Goal: Information Seeking & Learning: Learn about a topic

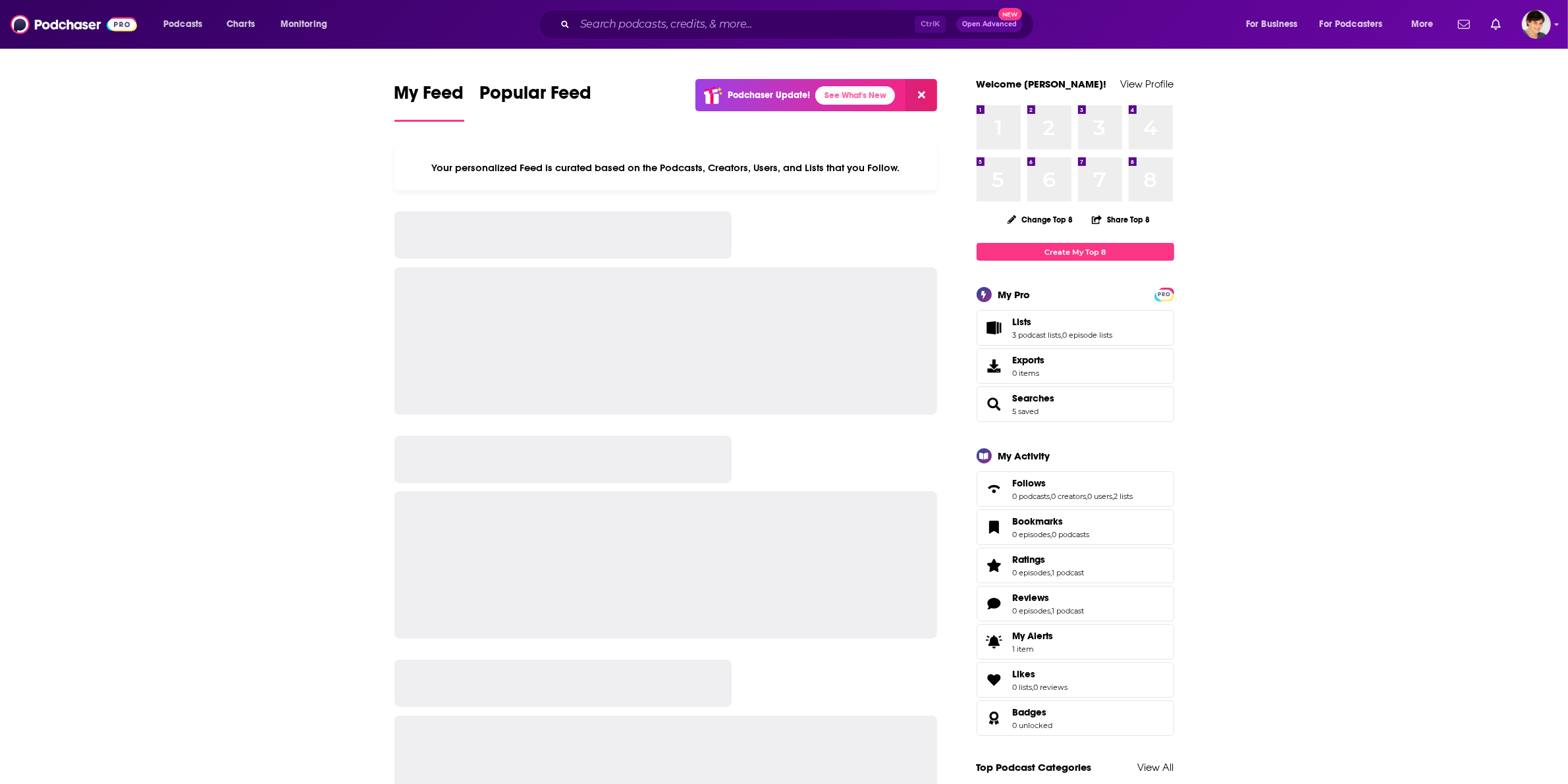
click at [663, 23] on input "Search podcasts, credits, & more..." at bounding box center [744, 24] width 340 height 21
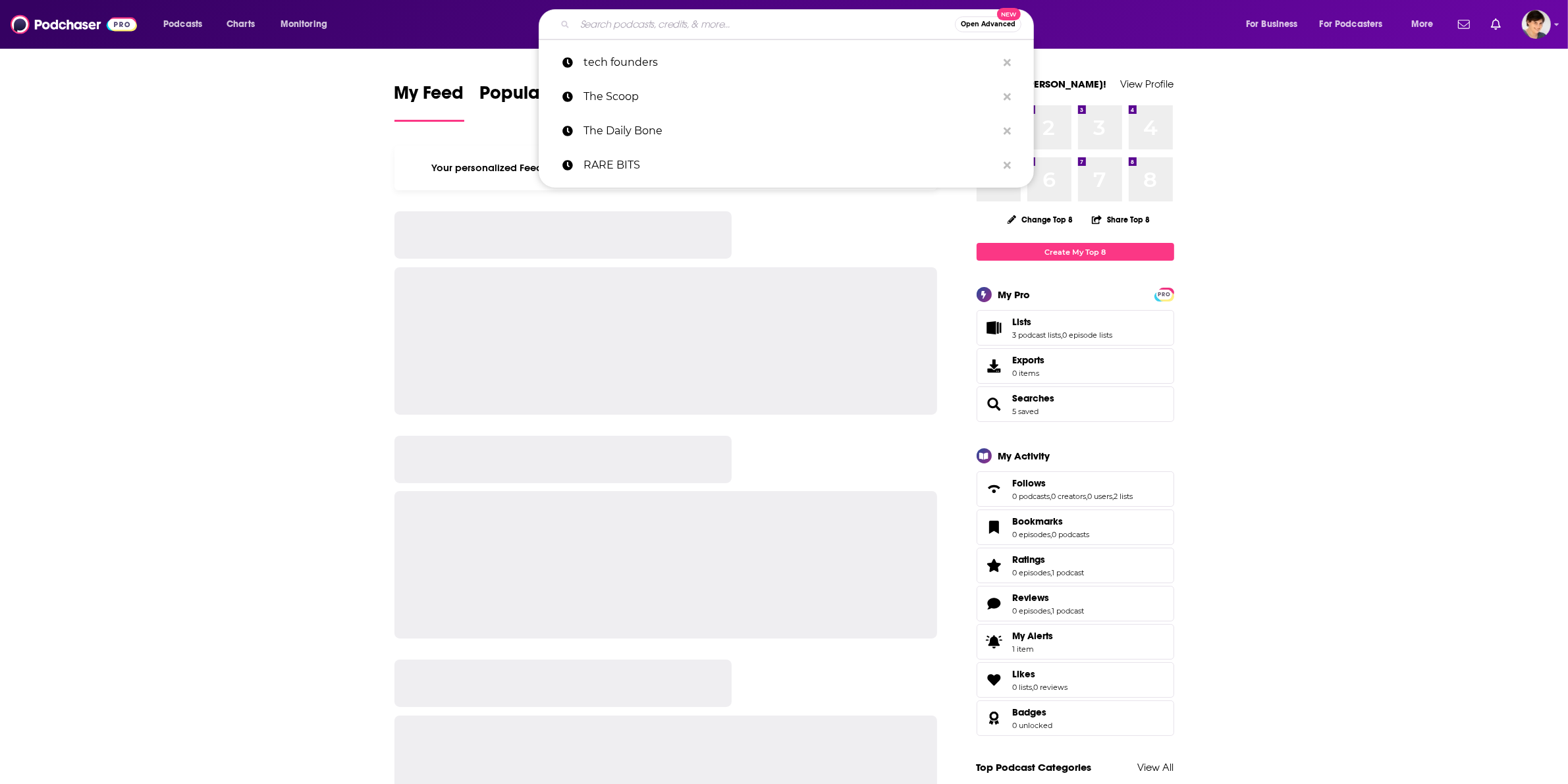
paste input "[PERSON_NAME]"
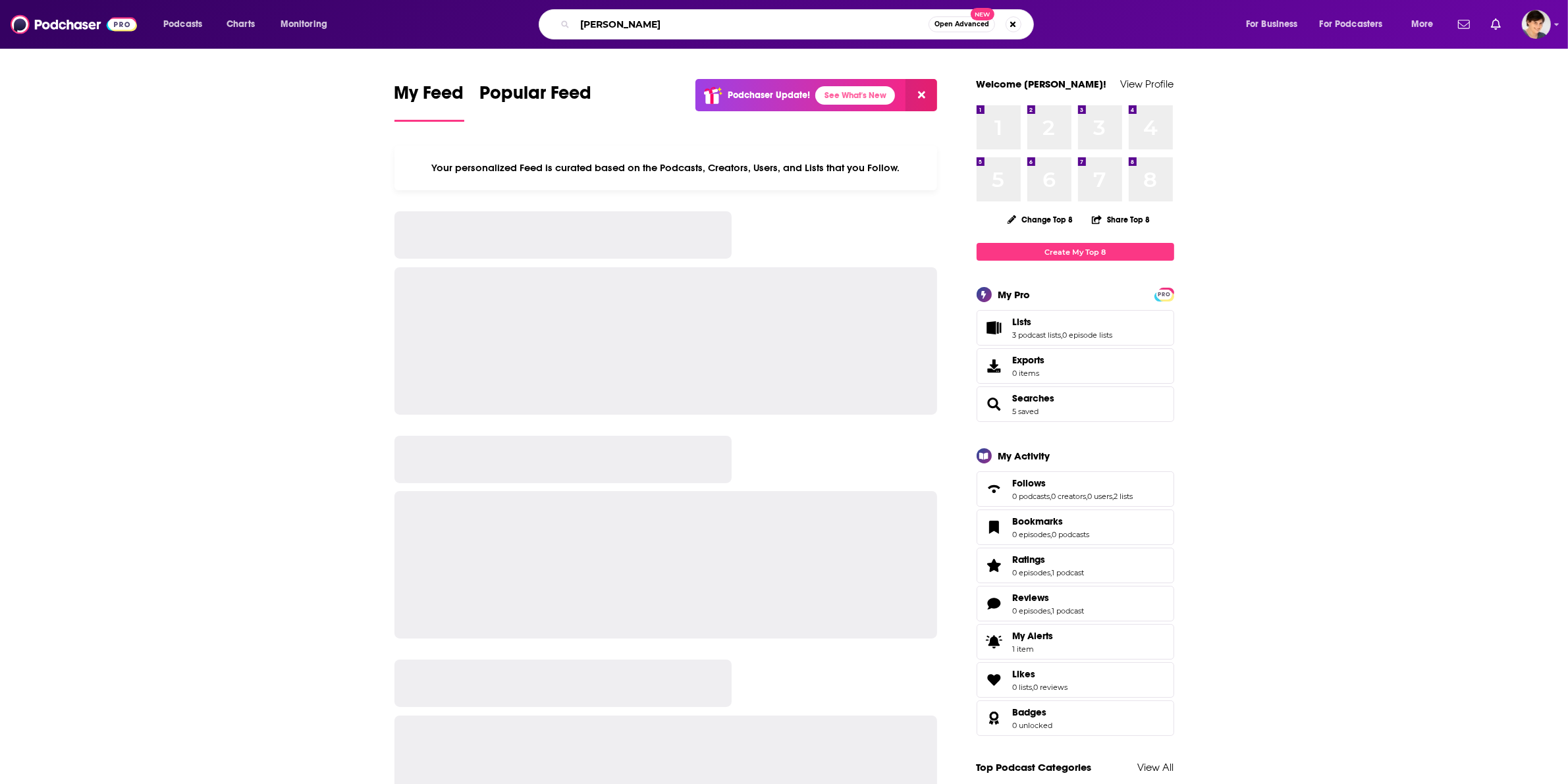
type input "[PERSON_NAME]"
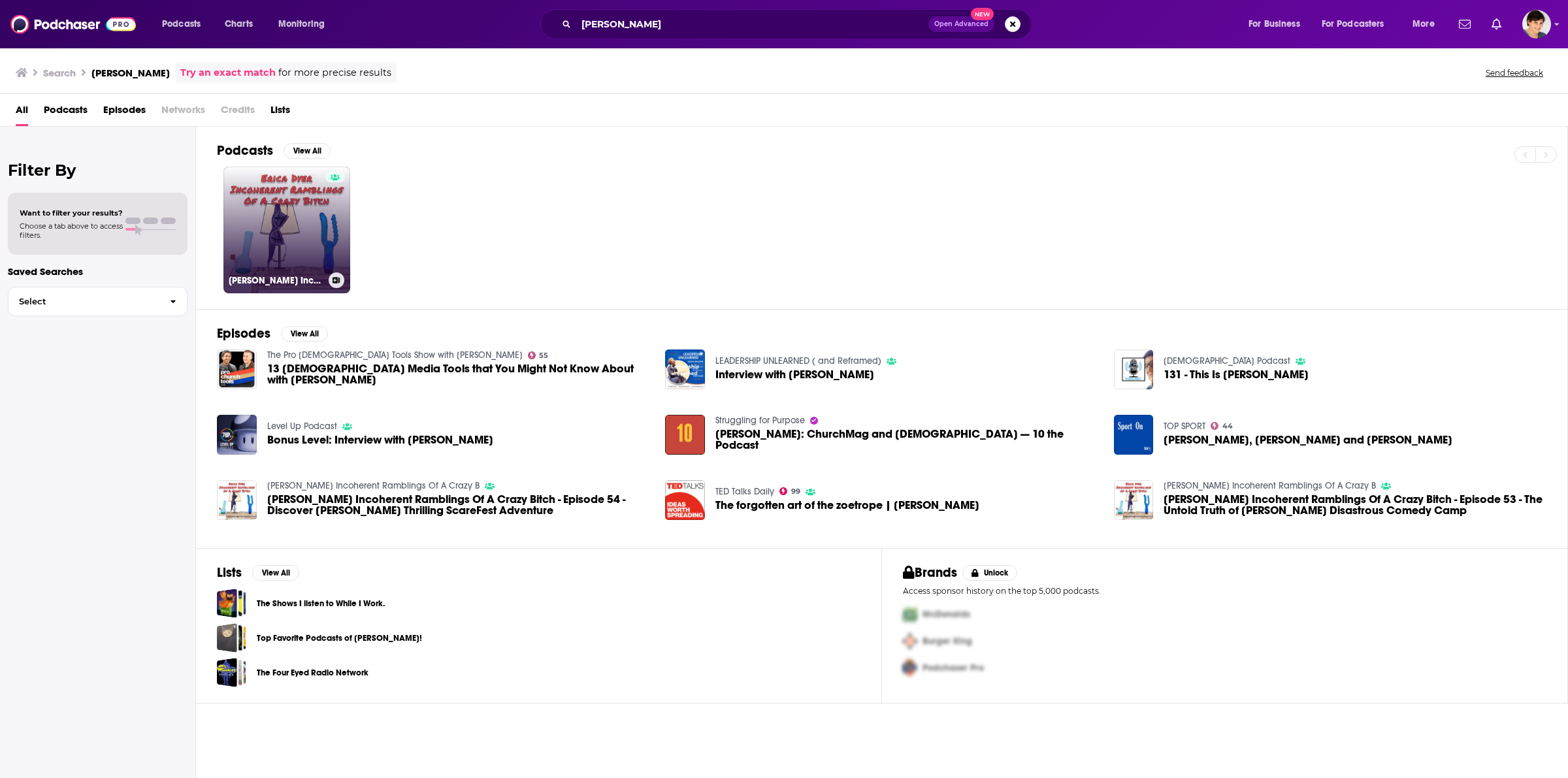
click at [338, 229] on div at bounding box center [335, 222] width 20 height 101
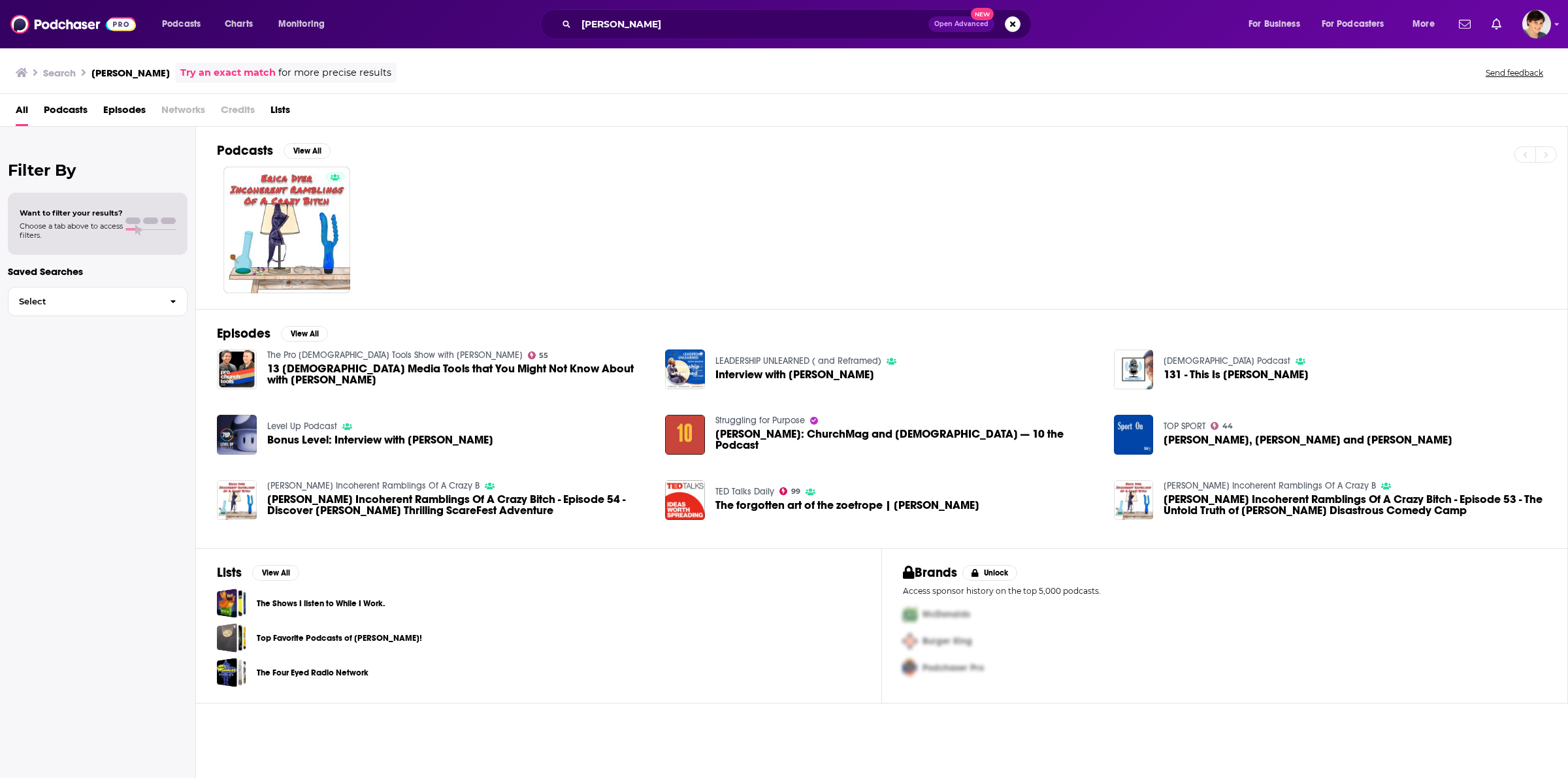
click at [775, 374] on span "Interview with [PERSON_NAME]" at bounding box center [795, 374] width 159 height 11
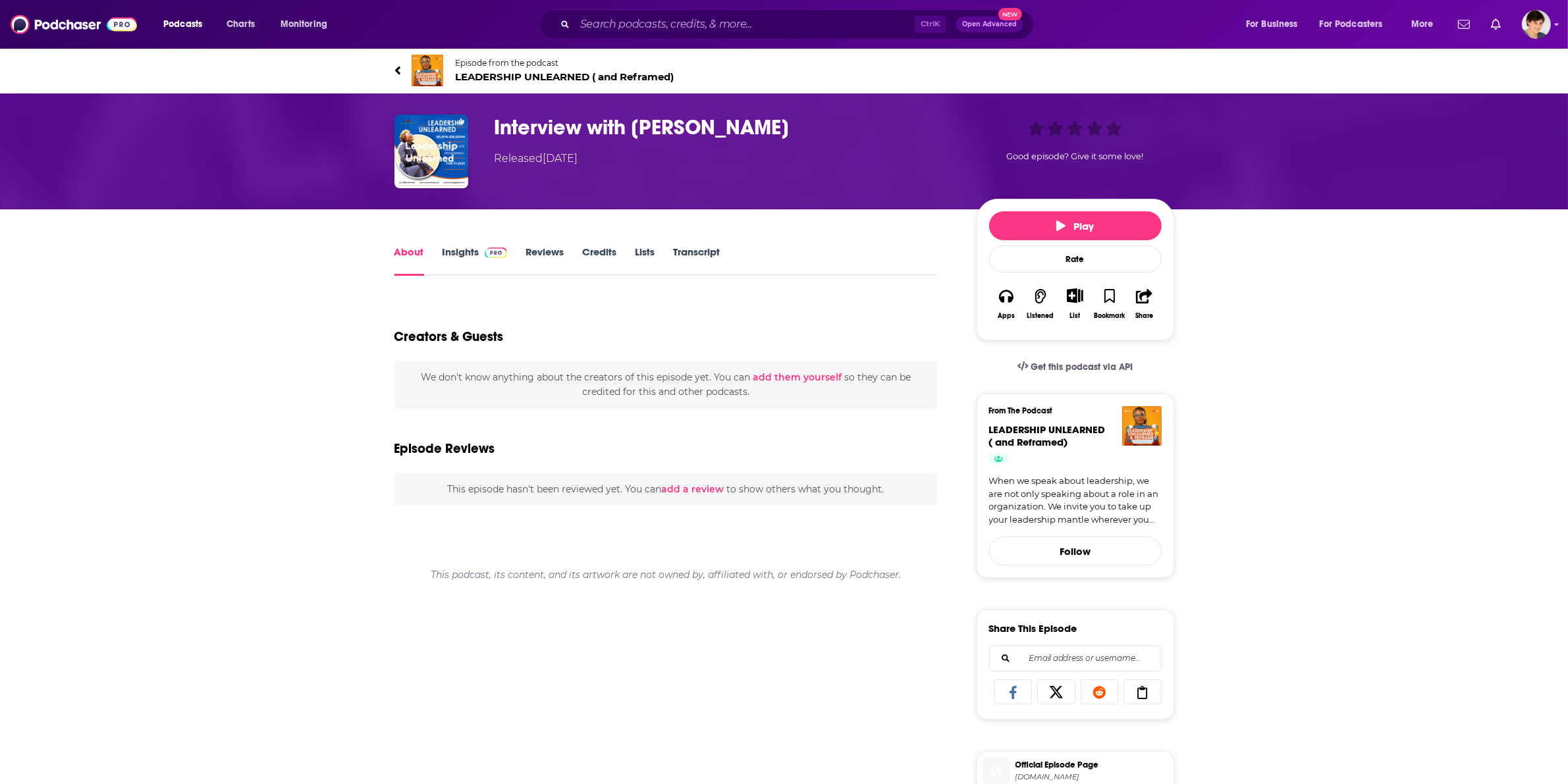
click at [541, 129] on h1 "Interview with [PERSON_NAME]" at bounding box center [725, 127] width 461 height 26
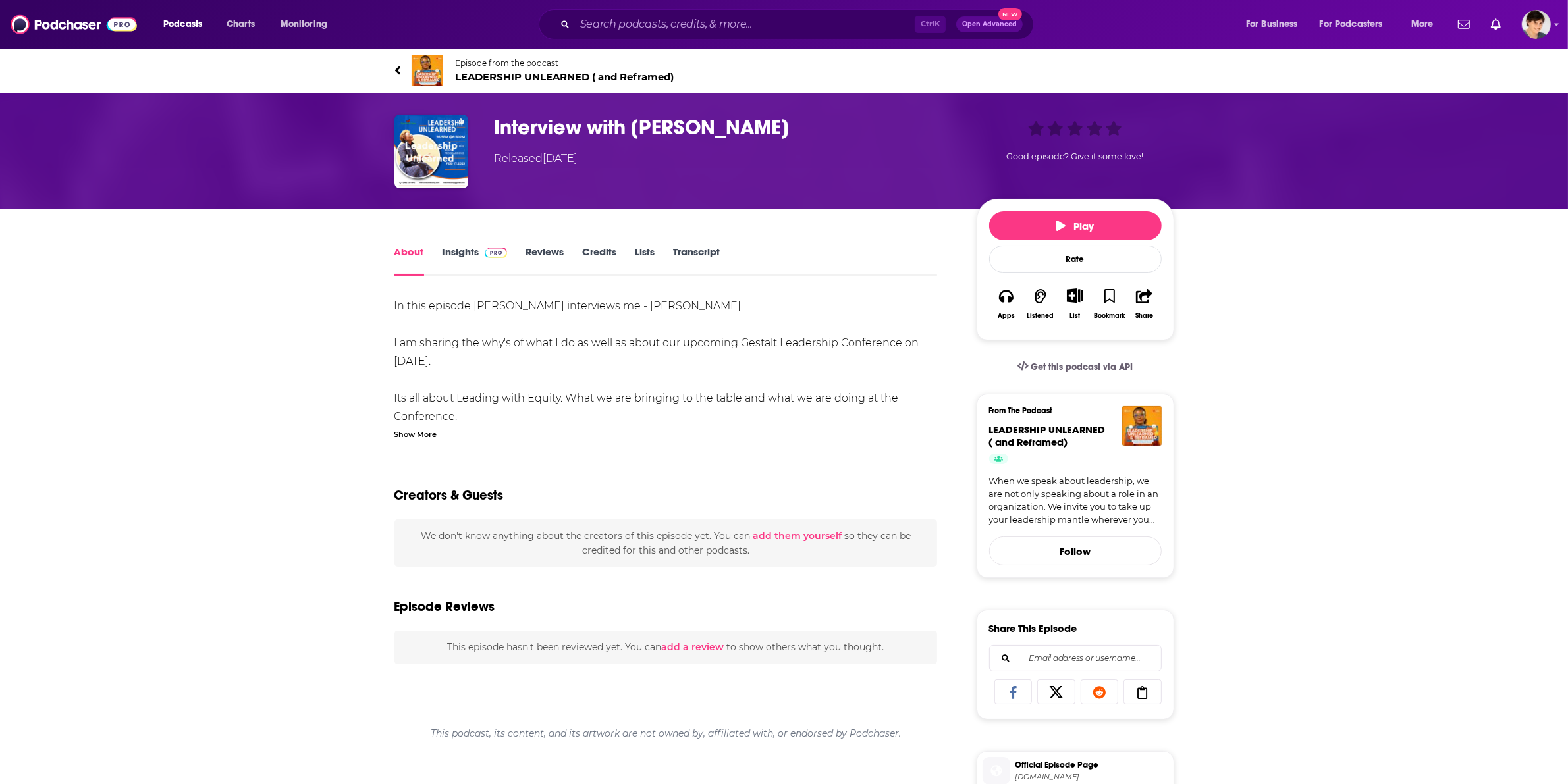
click at [518, 73] on span "LEADERSHIP UNLEARNED ( and Reframed)" at bounding box center [565, 76] width 219 height 12
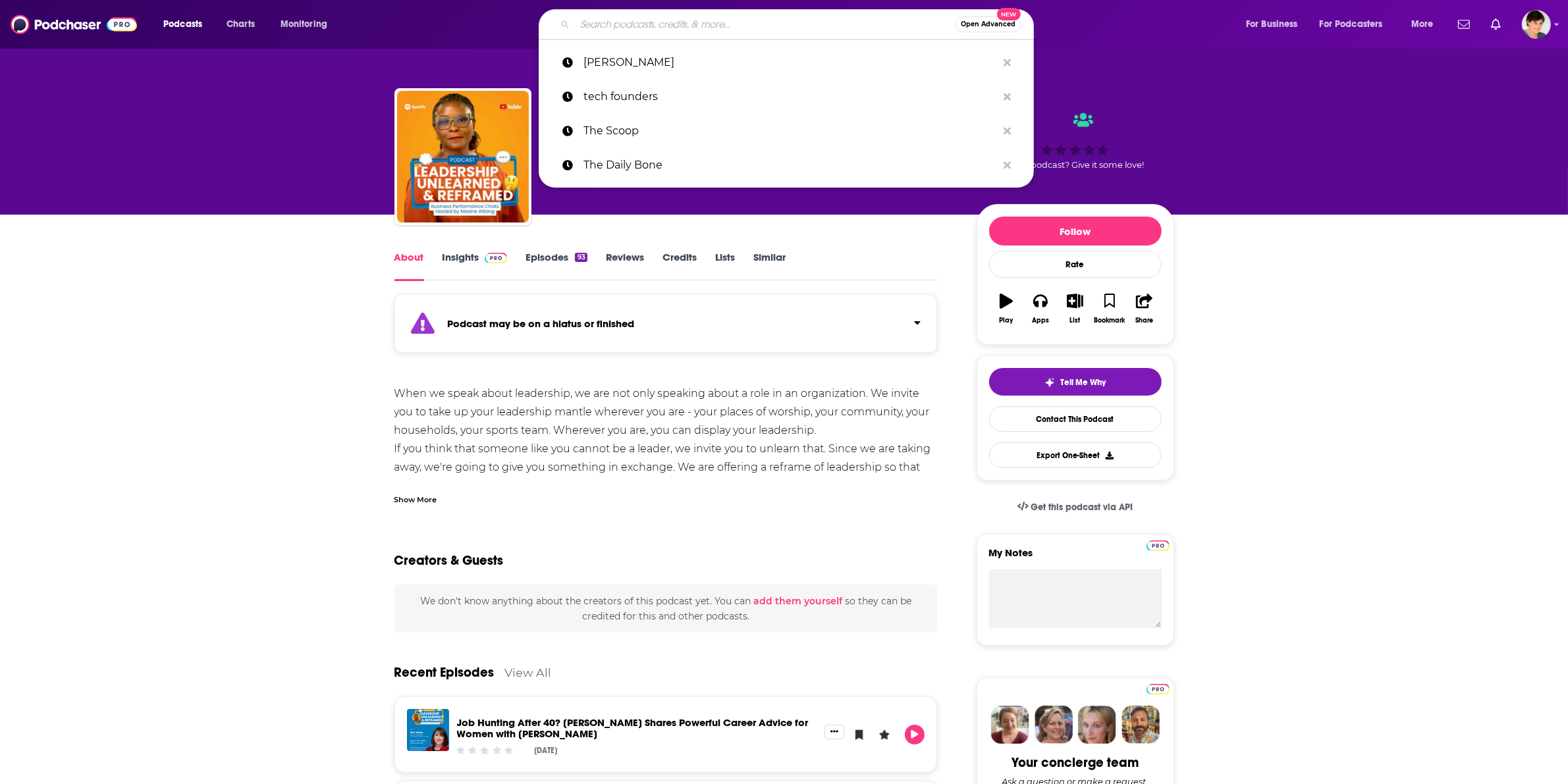
click at [620, 23] on input "Search podcasts, credits, & more..." at bounding box center [764, 24] width 380 height 21
paste input "Enterprise Podcast Network"
type input "Enterprise Podcast Network"
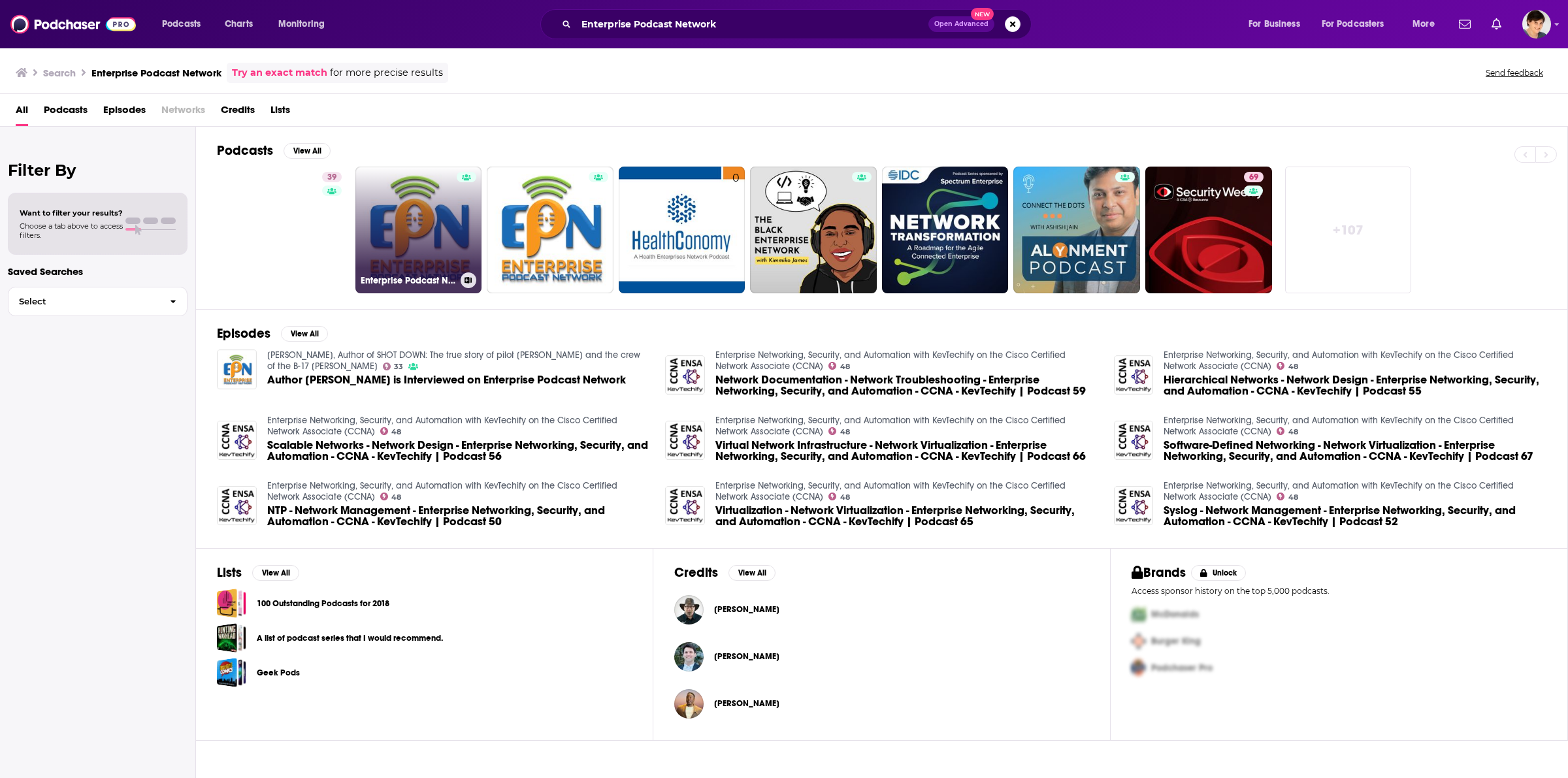
click at [404, 234] on link "Enterprise Podcast Network – EPN" at bounding box center [418, 230] width 127 height 127
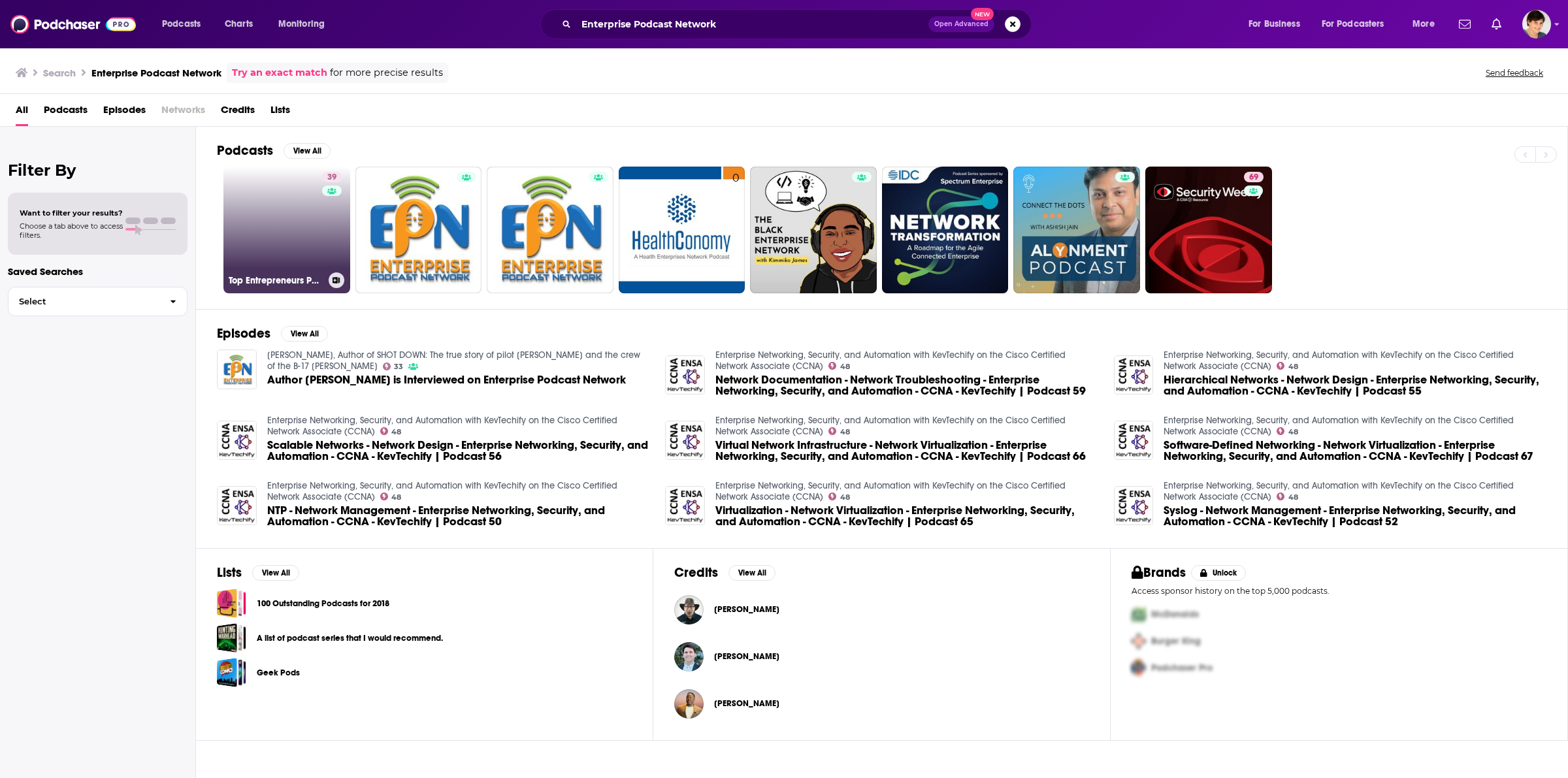
click at [257, 231] on link "39 Top Entrepreneurs Podcast | Enterprise Podcast Network" at bounding box center [287, 230] width 127 height 127
